Goal: Navigation & Orientation: Find specific page/section

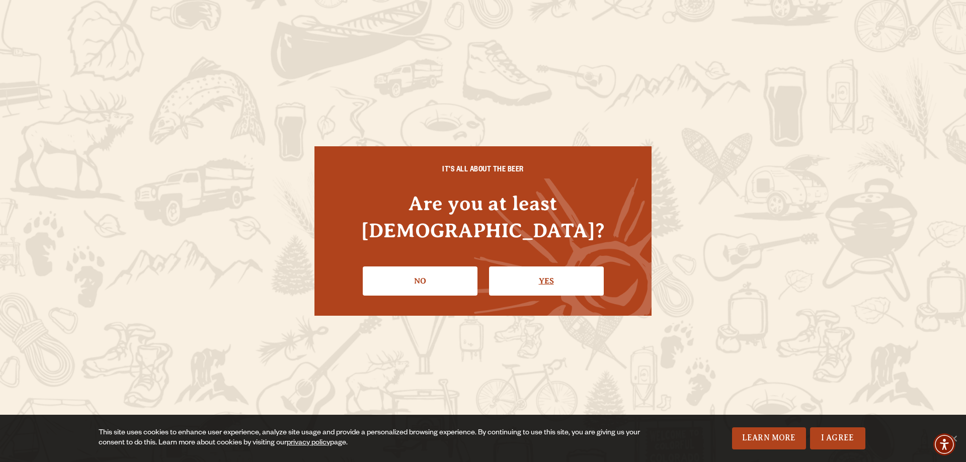
click at [516, 271] on link "Yes" at bounding box center [546, 281] width 115 height 29
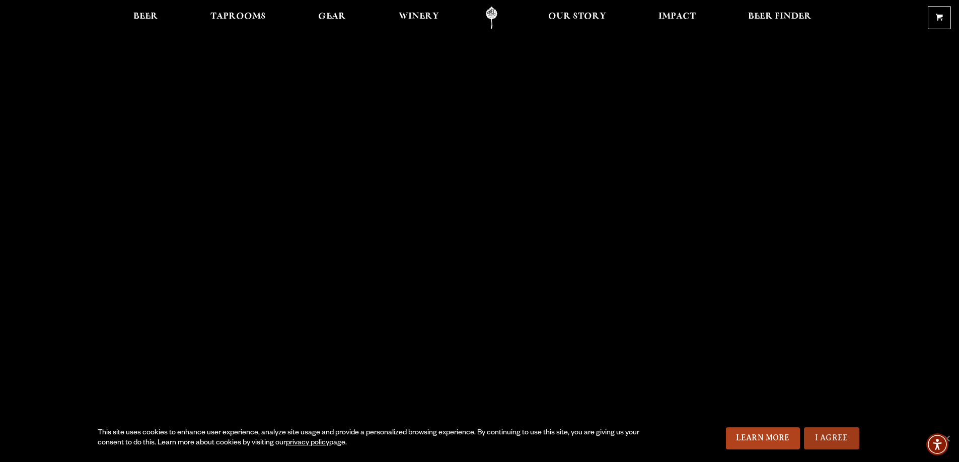
click at [833, 440] on link "I Agree" at bounding box center [831, 439] width 55 height 22
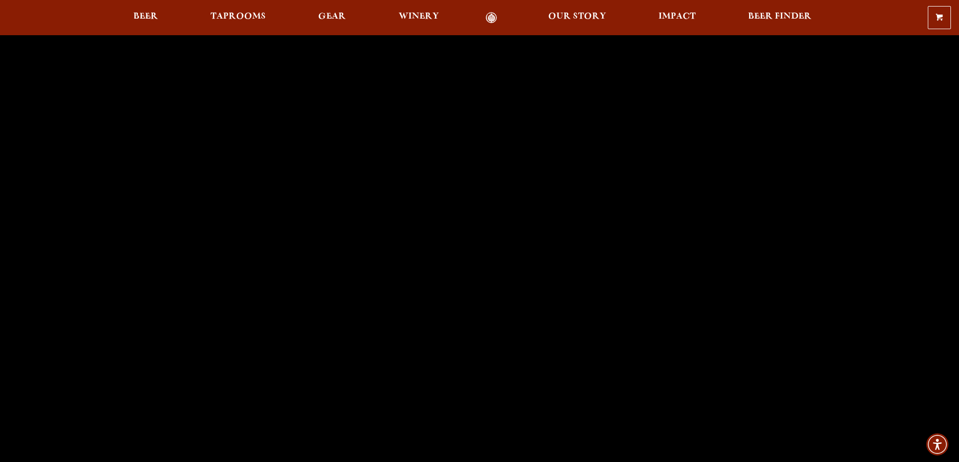
scroll to position [50, 0]
click at [784, 19] on span "Beer Finder" at bounding box center [779, 17] width 63 height 8
click at [210, 17] on span "Taprooms" at bounding box center [237, 17] width 55 height 8
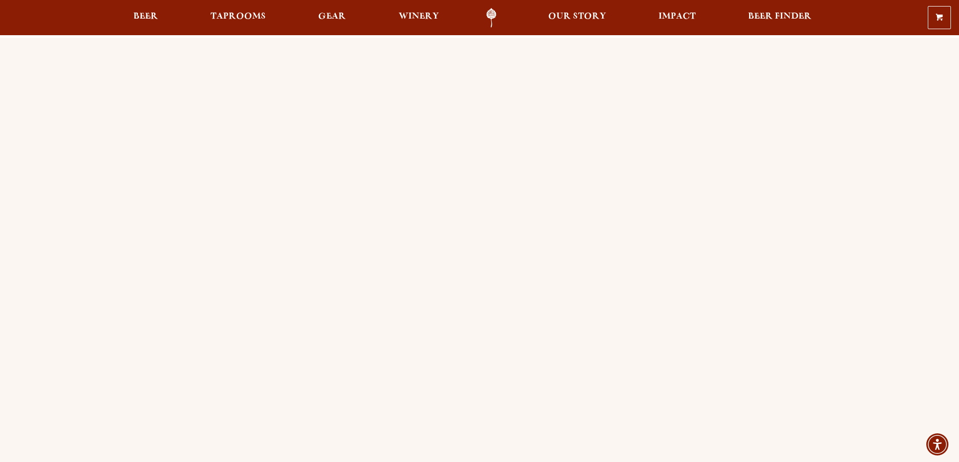
scroll to position [50, 0]
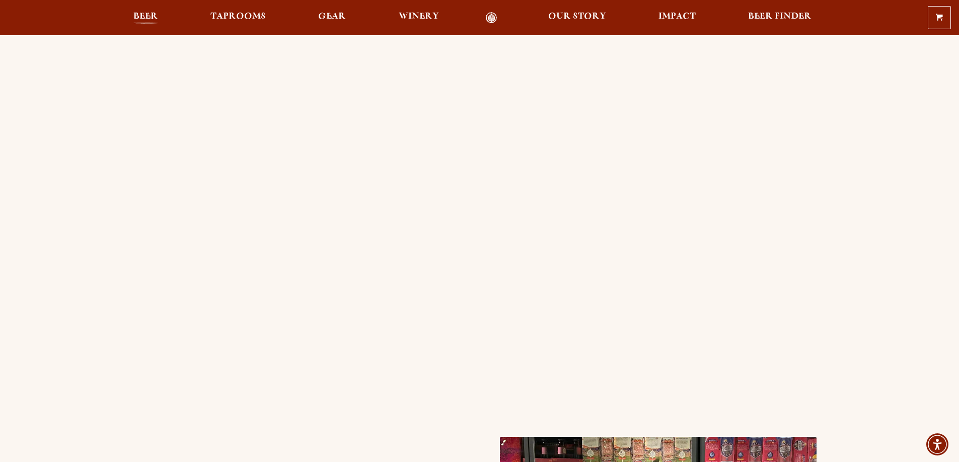
click at [146, 13] on span "Beer" at bounding box center [145, 17] width 25 height 8
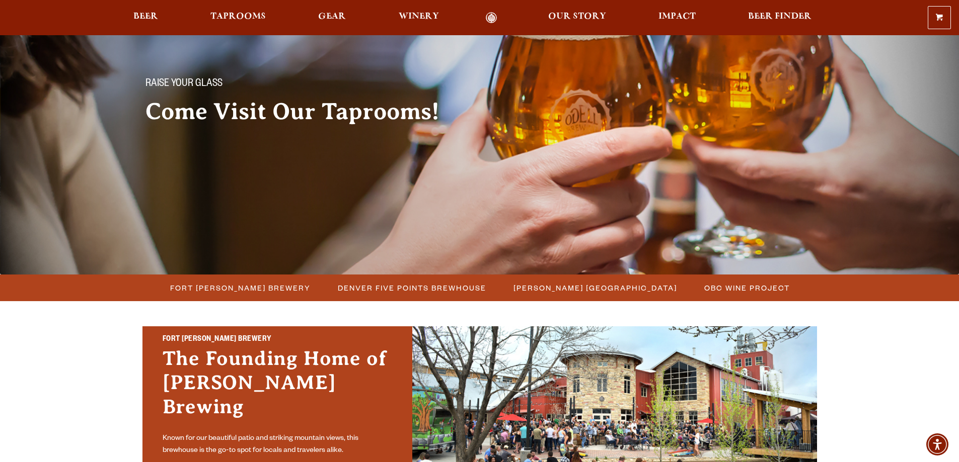
scroll to position [50, 0]
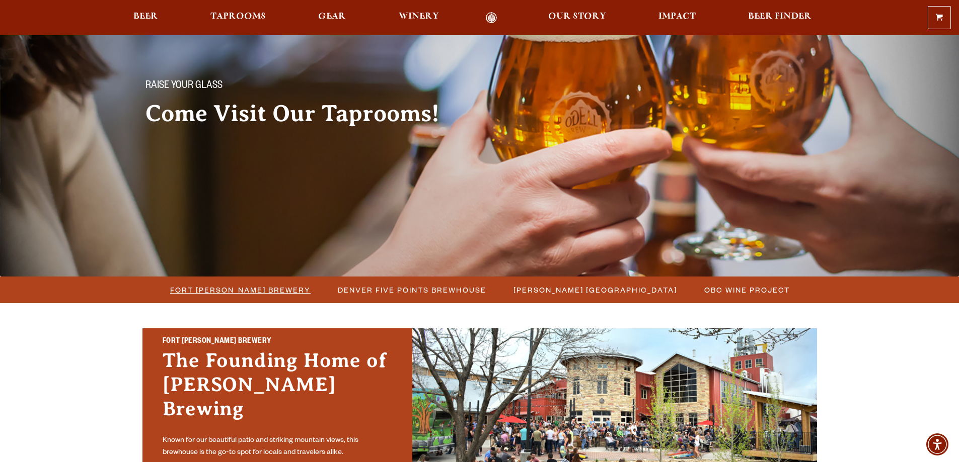
click at [267, 286] on span "Fort [PERSON_NAME] Brewery" at bounding box center [240, 290] width 140 height 15
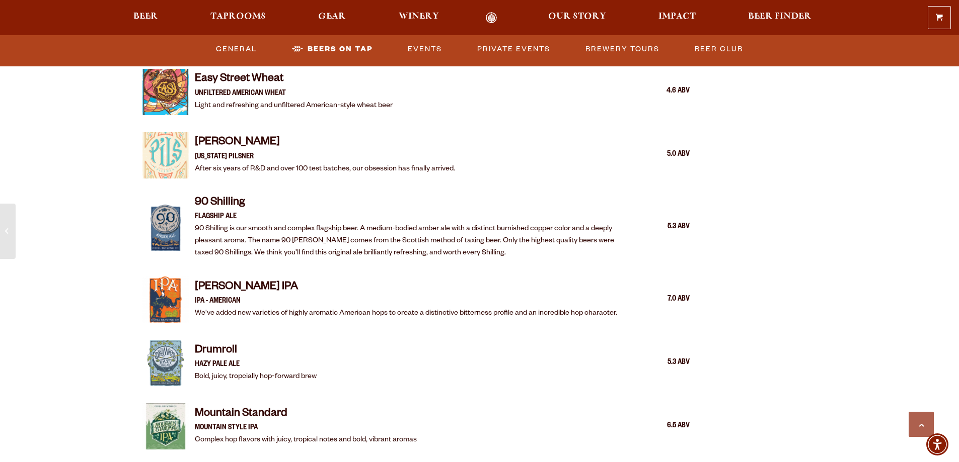
scroll to position [1258, 0]
